Goal: Submit feedback/report problem

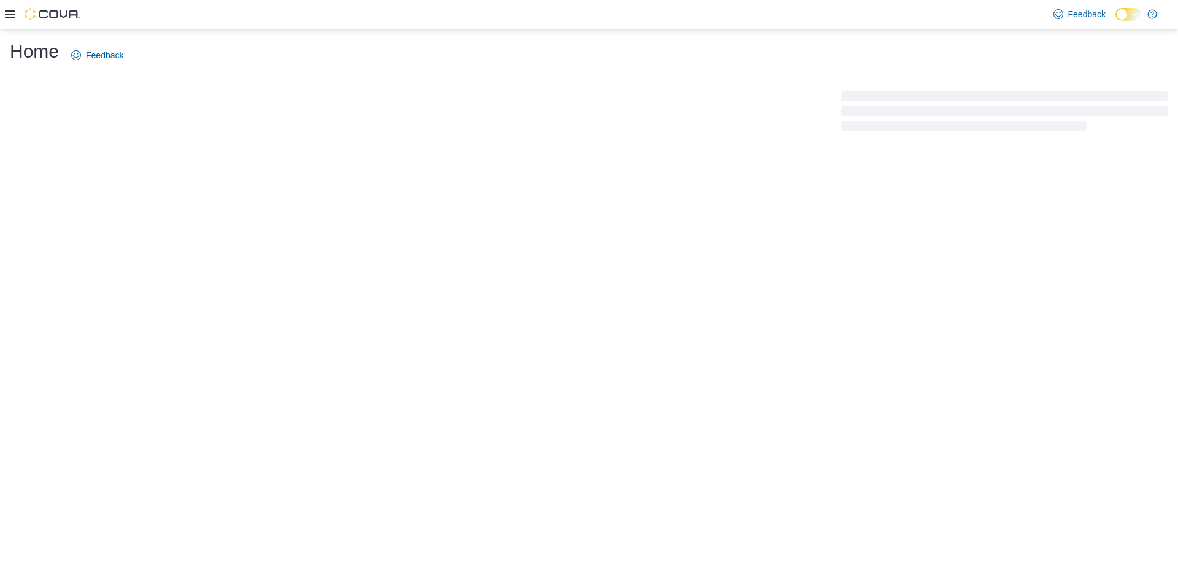
click at [373, 54] on div "Home Feedback" at bounding box center [589, 55] width 1158 height 32
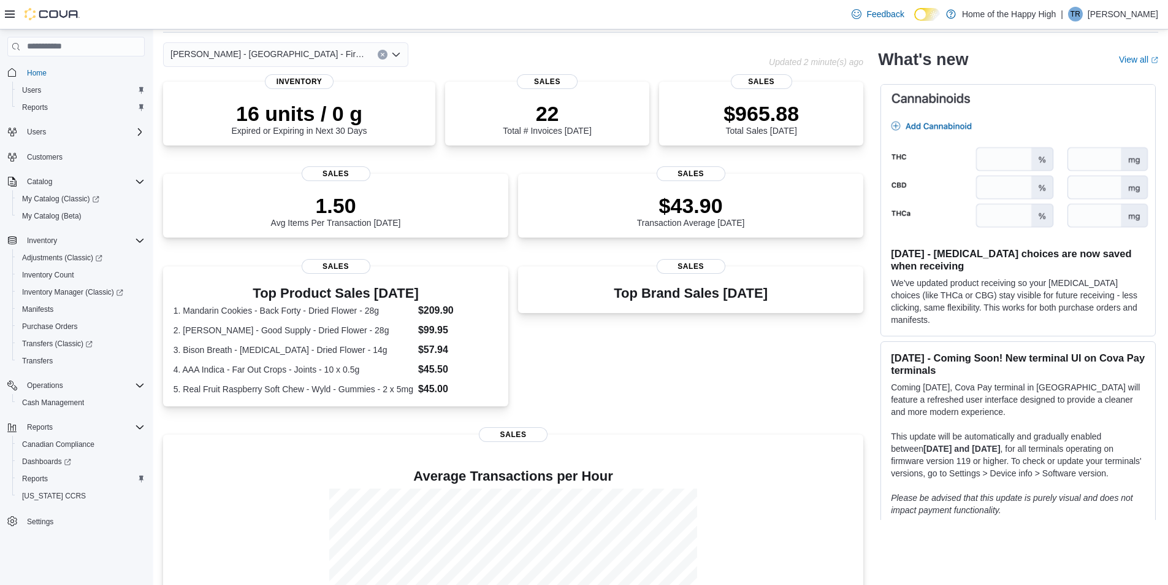
scroll to position [34, 0]
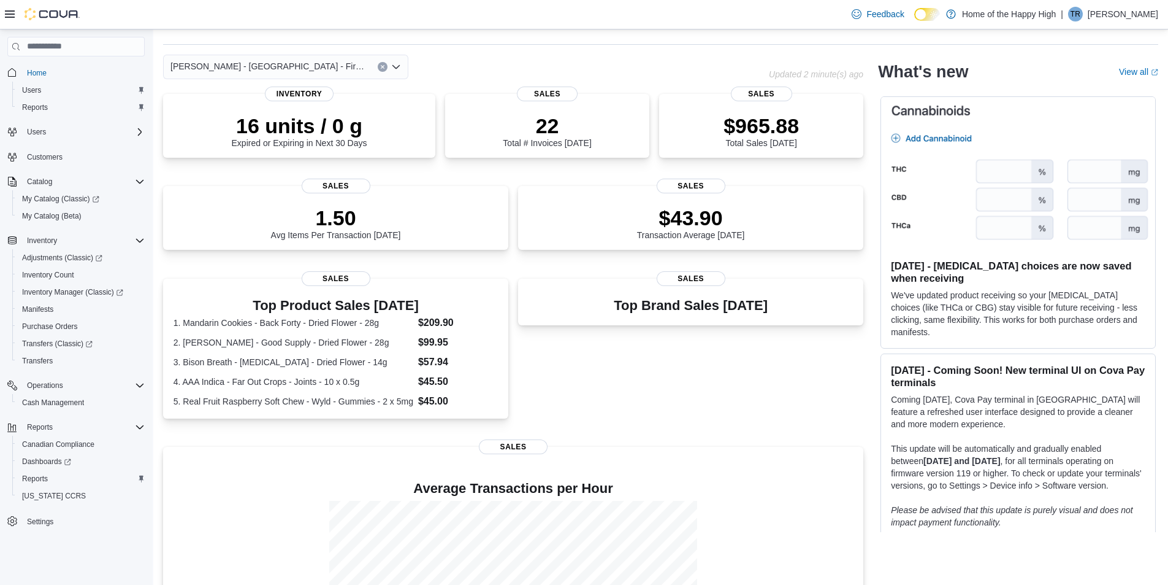
drag, startPoint x: 373, startPoint y: 54, endPoint x: 343, endPoint y: 39, distance: 33.7
click at [343, 39] on div "Home Feedback" at bounding box center [660, 25] width 995 height 40
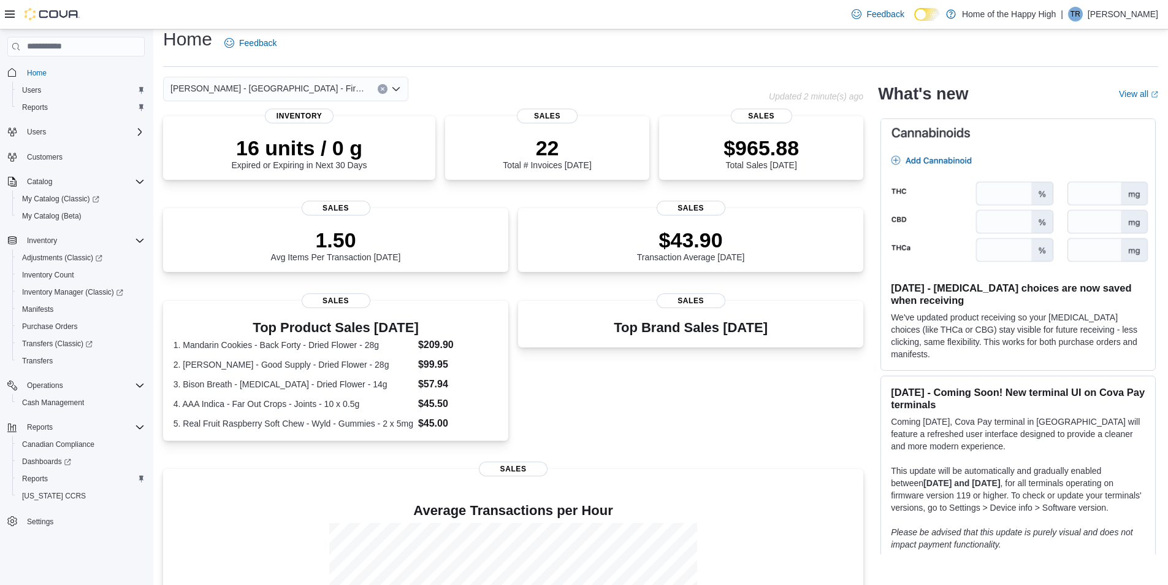
scroll to position [0, 0]
